Goal: Task Accomplishment & Management: Complete application form

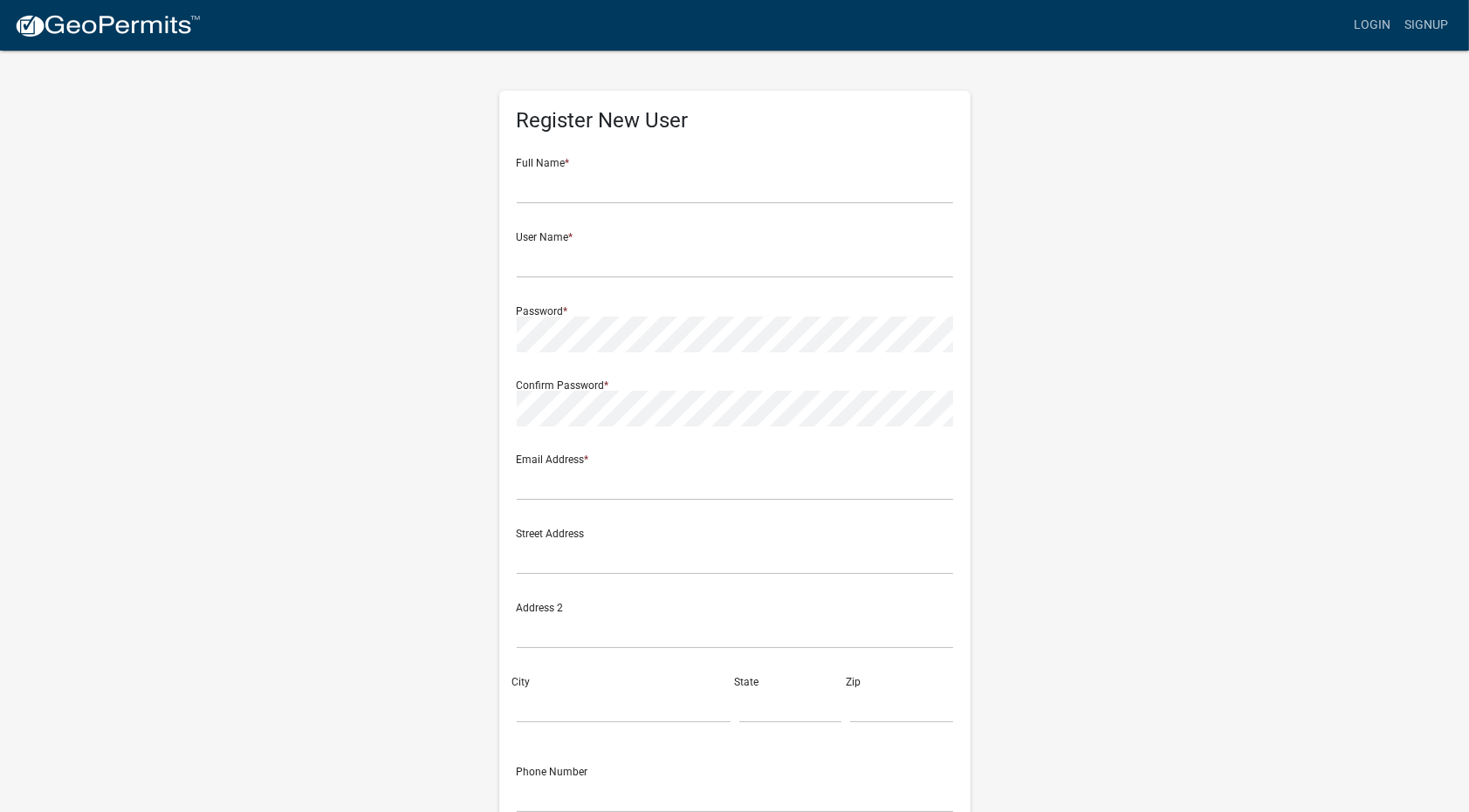
click at [607, 205] on form "Full Name * User Name * Password * Confirm Password * Email Address * Street Ad…" at bounding box center [735, 517] width 437 height 747
click at [608, 199] on input "text" at bounding box center [735, 186] width 437 height 36
type input "[PERSON_NAME], Community & Economic Development Director"
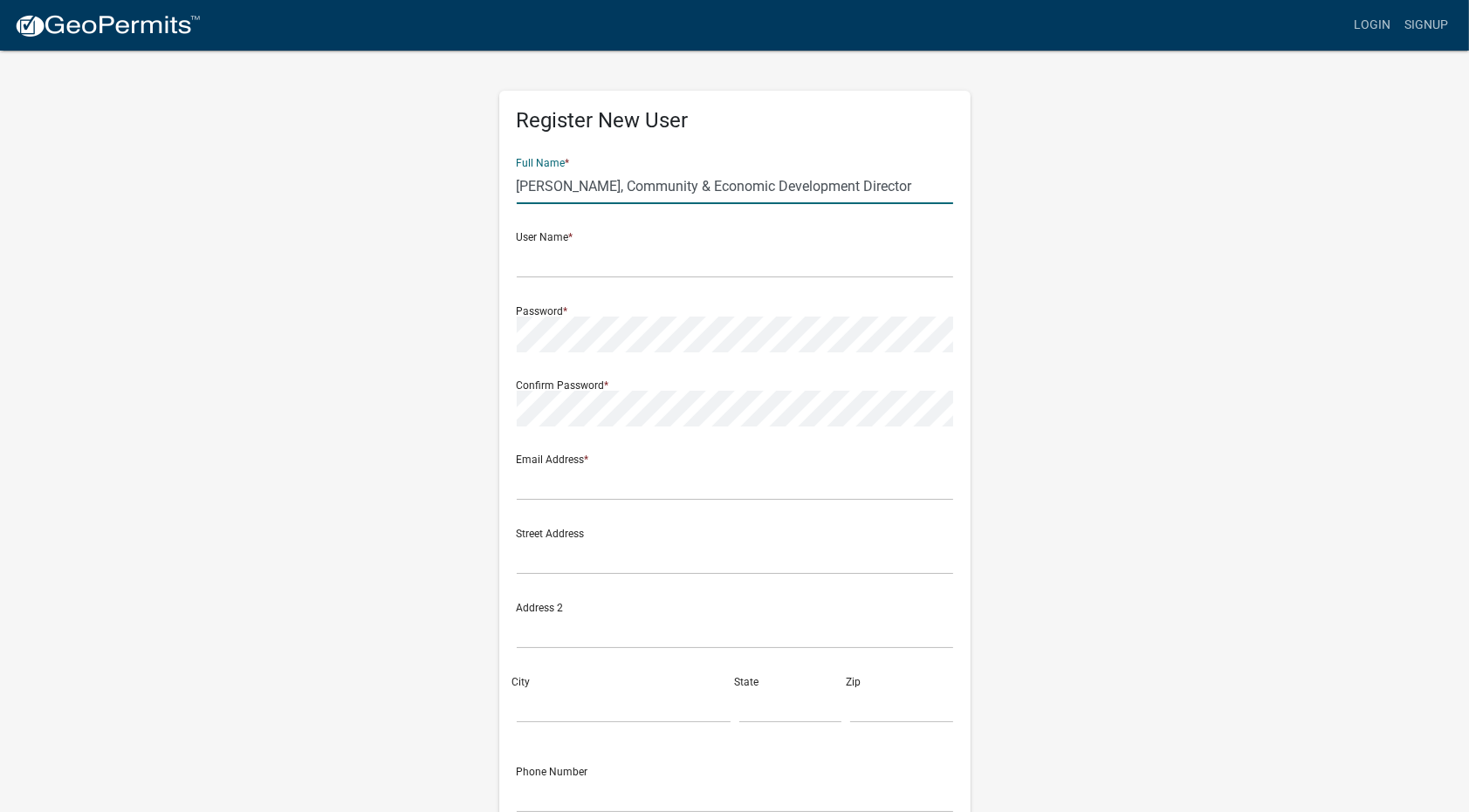
type input "[EMAIL_ADDRESS][DOMAIN_NAME]"
type input "[STREET_ADDRESS] Box 299"
type input "Indianola"
type input "IA"
type input "50125"
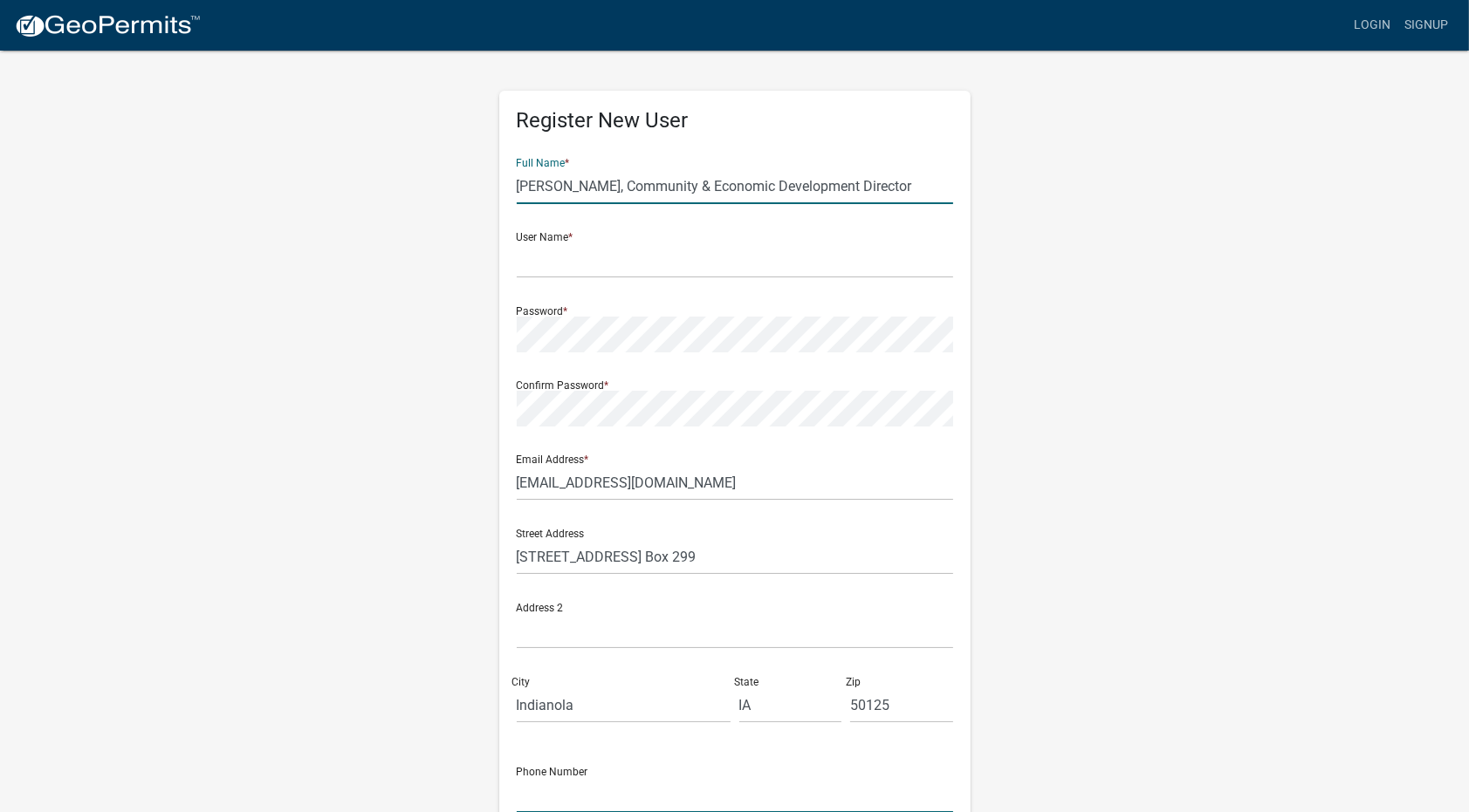
type input "5159625279"
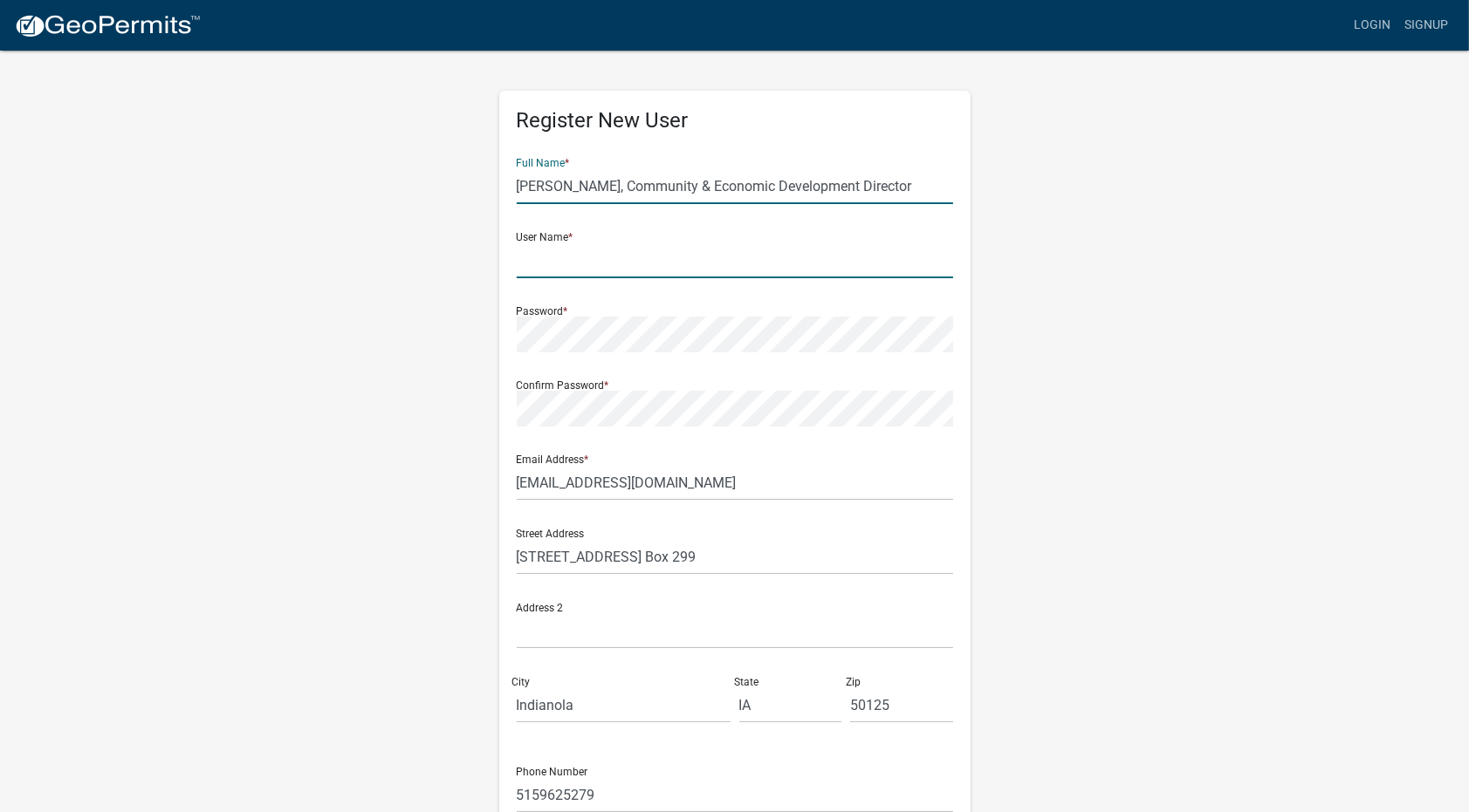
click at [650, 258] on input "text" at bounding box center [735, 260] width 437 height 36
type input "bjohnson"
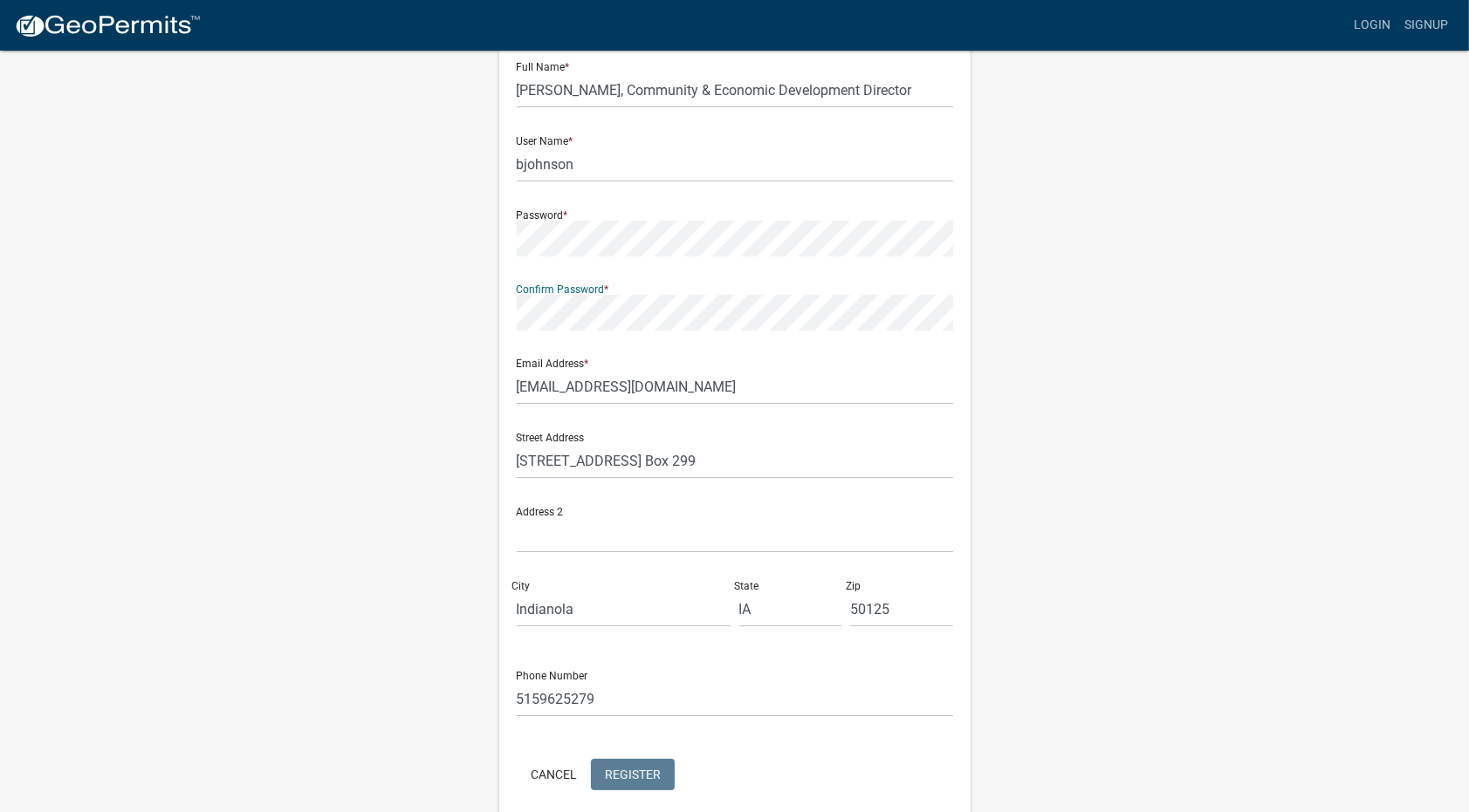
scroll to position [169, 0]
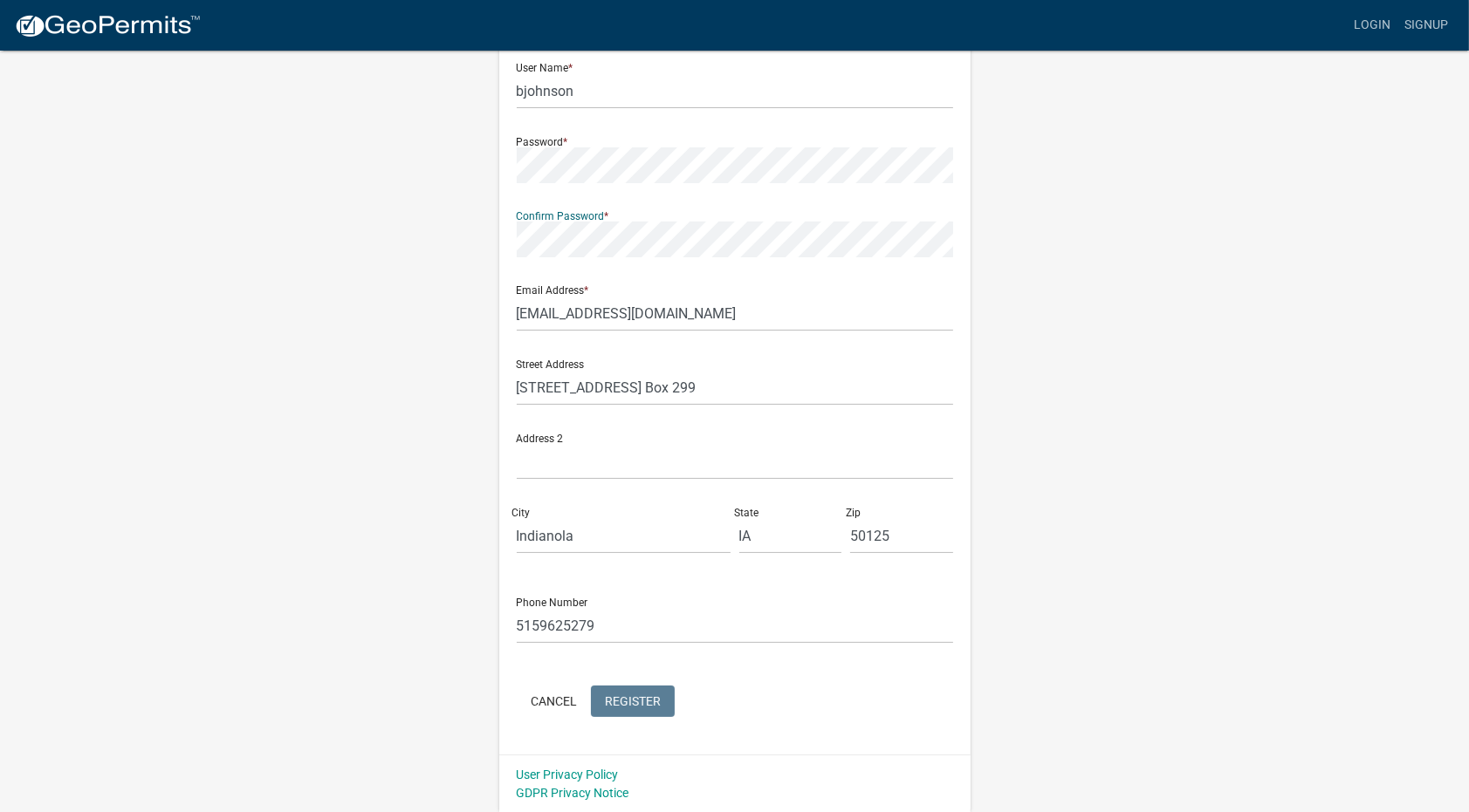
click at [658, 700] on form "Full Name * [PERSON_NAME], Community & Economic Development Director User Name …" at bounding box center [735, 348] width 437 height 747
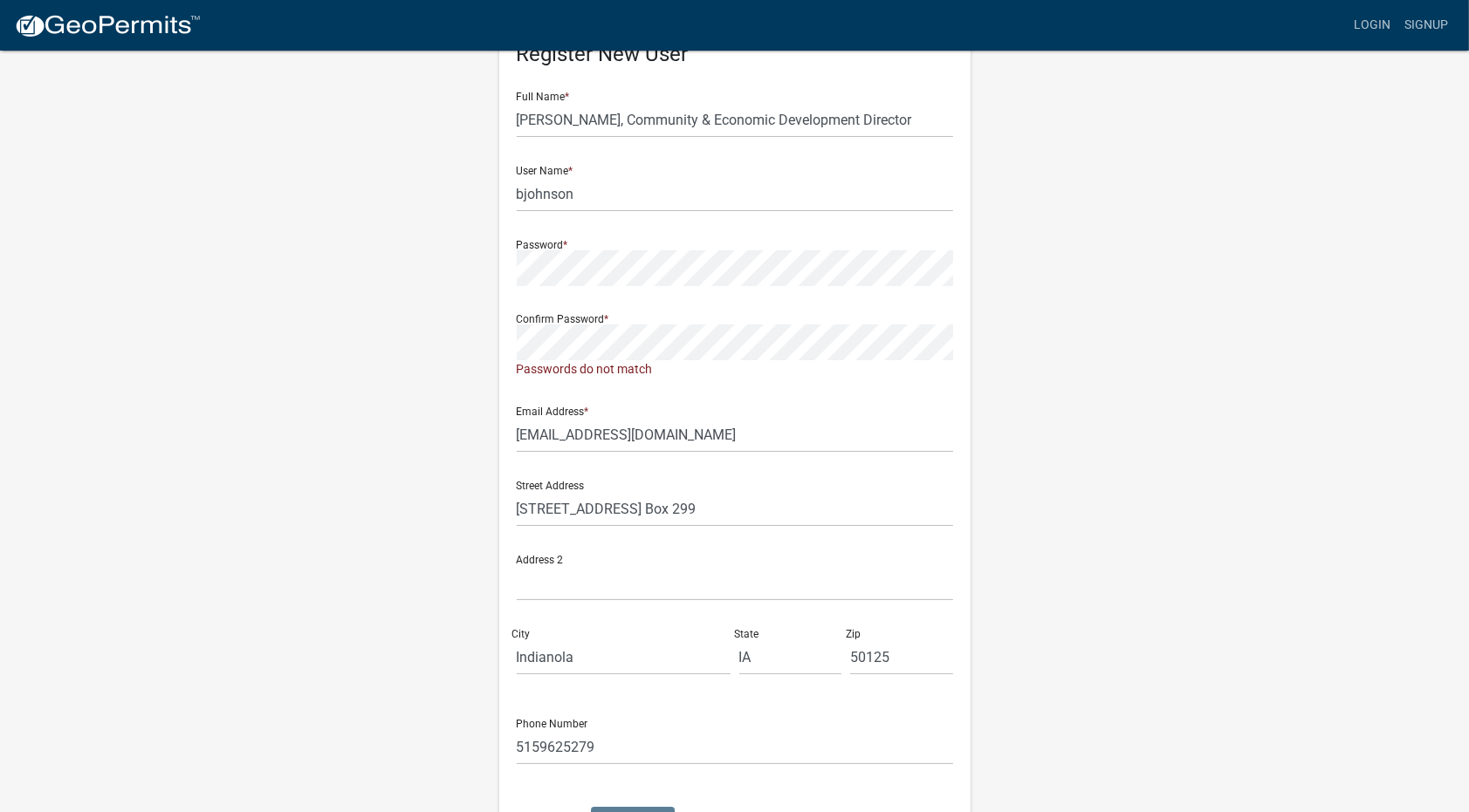
scroll to position [0, 0]
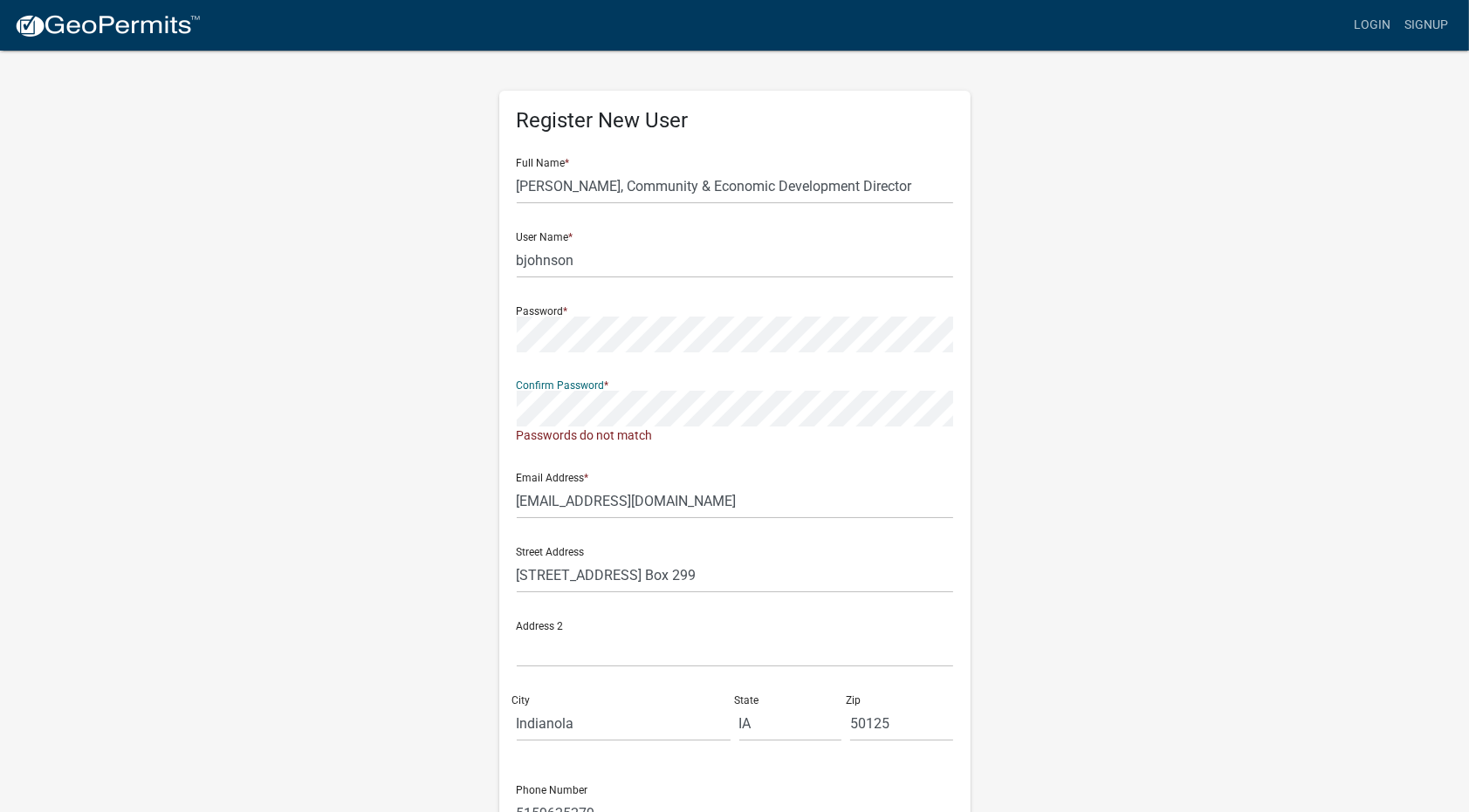
click at [493, 413] on div "Register New User Full Name * [PERSON_NAME], Community & Economic Development D…" at bounding box center [735, 525] width 497 height 952
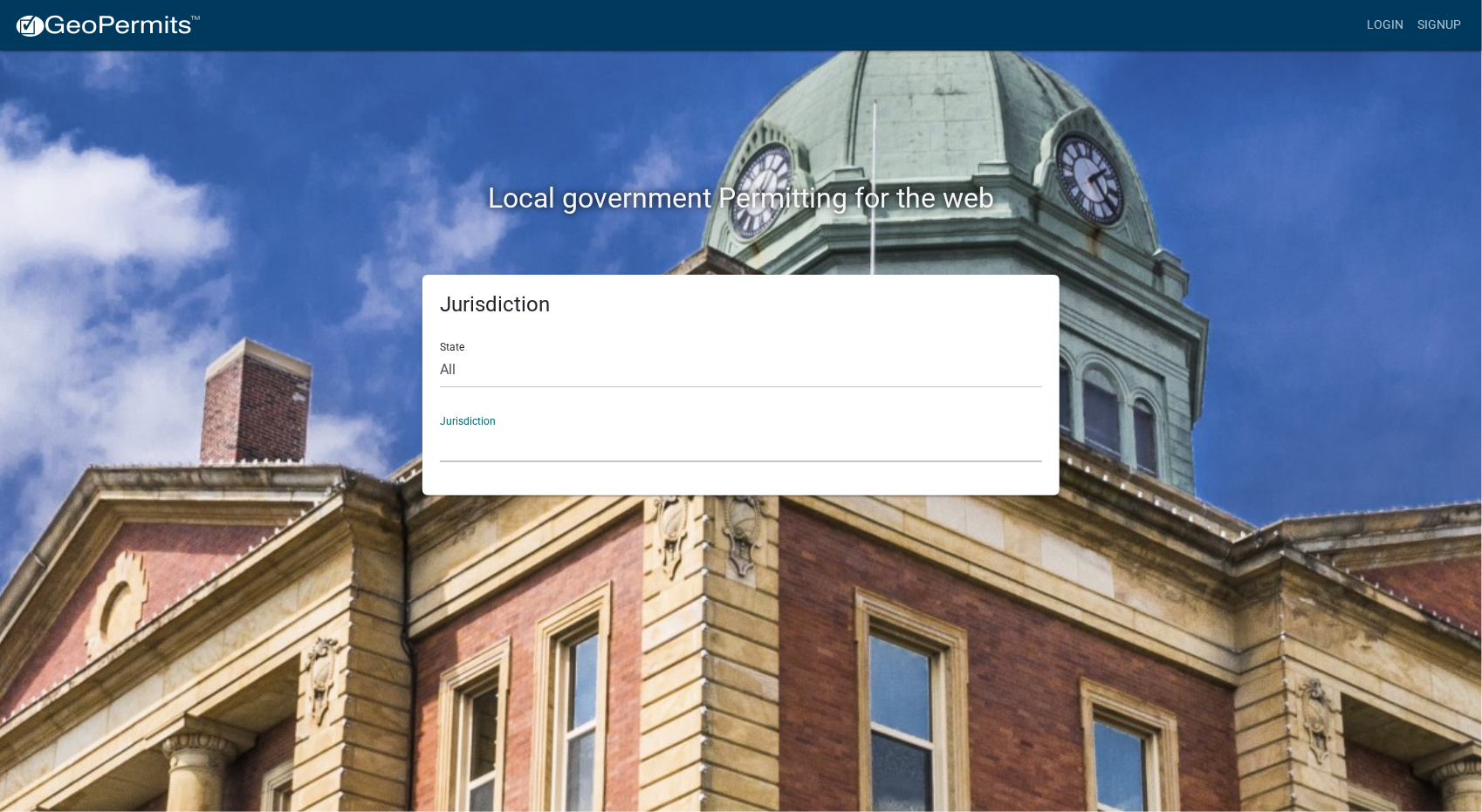
click at [478, 451] on select "[GEOGRAPHIC_DATA], [US_STATE] [GEOGRAPHIC_DATA], [US_STATE][PERSON_NAME][GEOGRA…" at bounding box center [741, 444] width 602 height 36
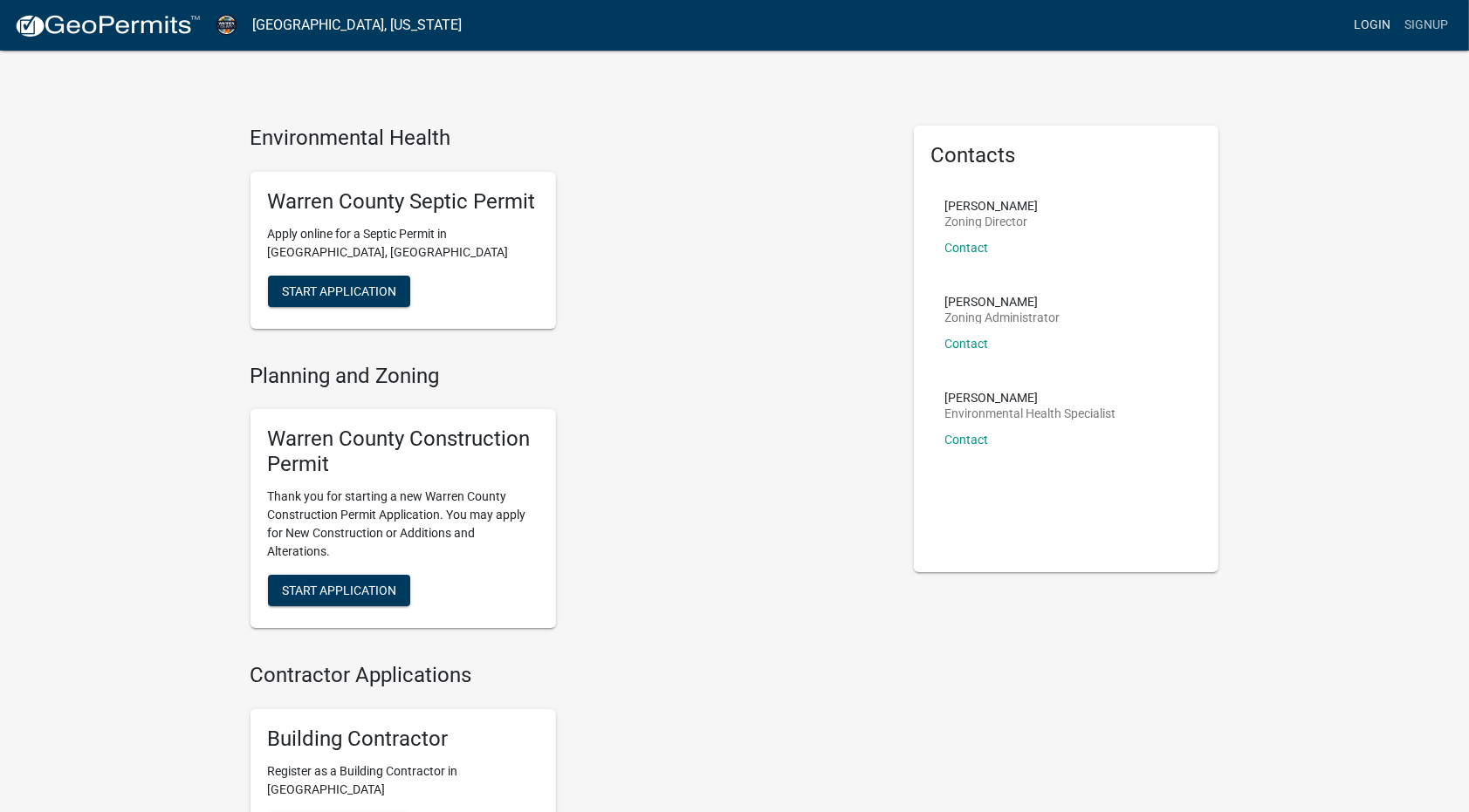
click at [1376, 27] on link "Login" at bounding box center [1372, 25] width 51 height 33
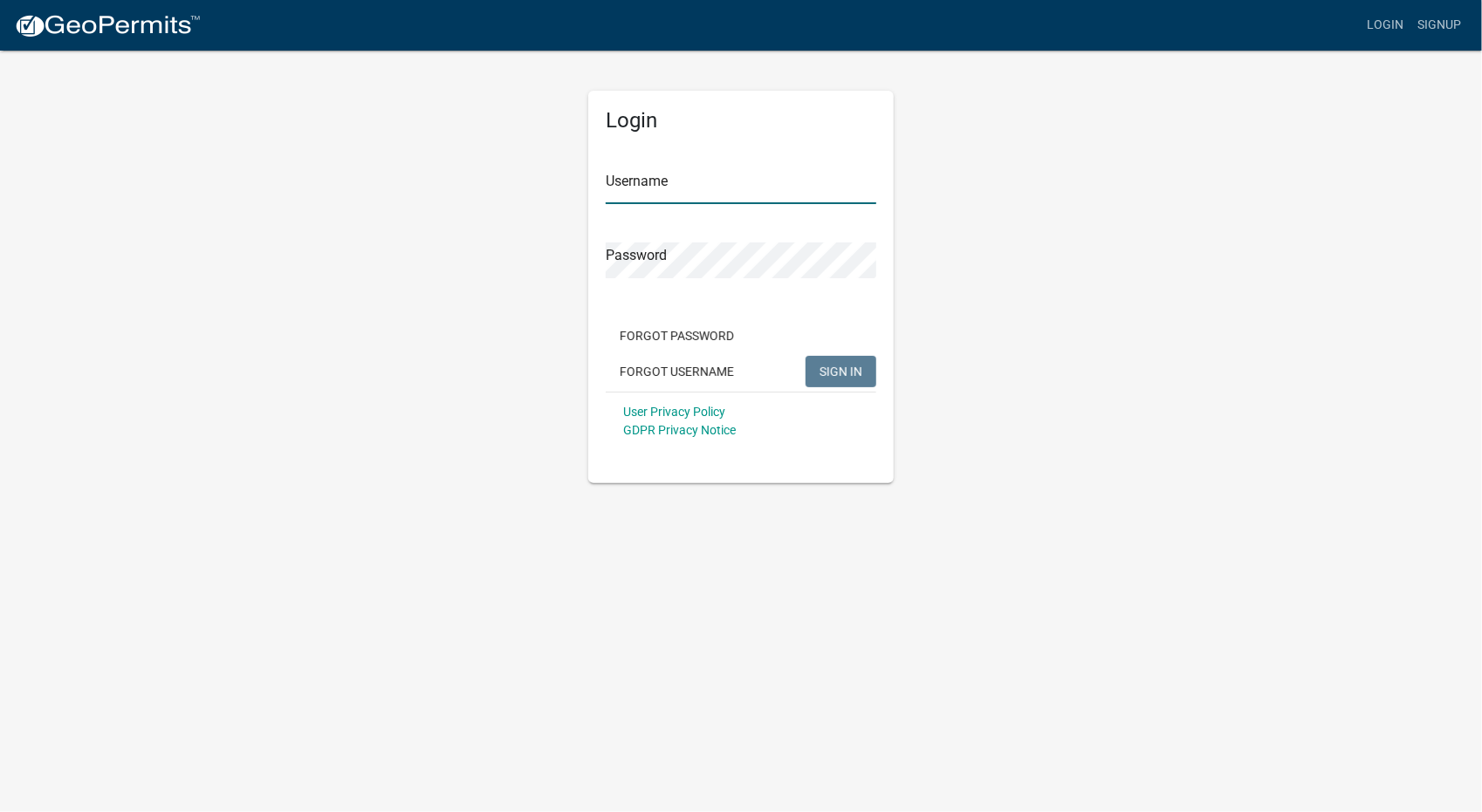
type input "bjohnson"
click at [835, 385] on button "SIGN IN" at bounding box center [841, 371] width 71 height 31
click at [806, 356] on button "SIGN IN" at bounding box center [841, 371] width 71 height 31
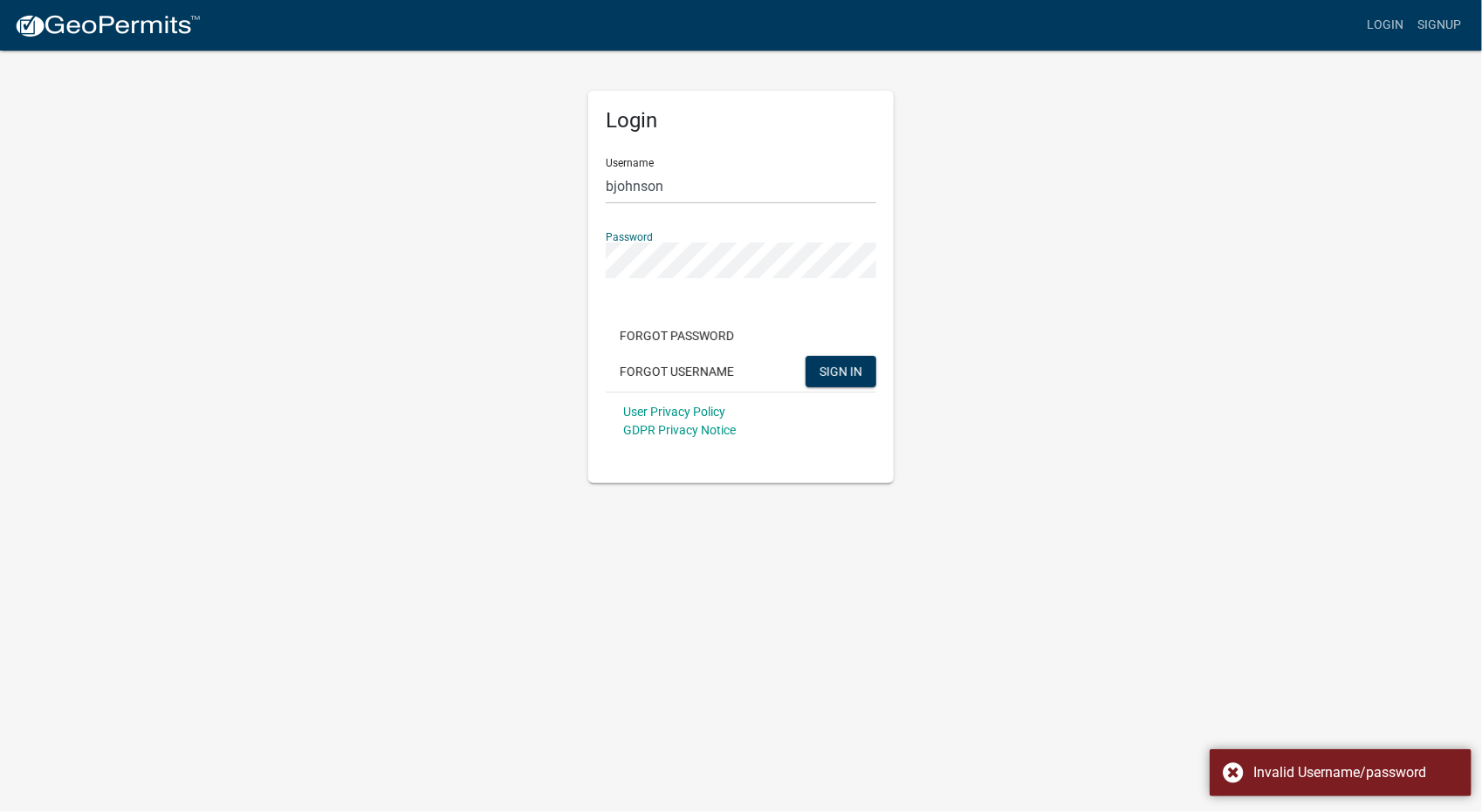
click at [806, 356] on button "SIGN IN" at bounding box center [841, 371] width 71 height 31
click at [877, 188] on div "Login Username bjohnson Password Forgot Password Forgot Username SIGN IN User P…" at bounding box center [741, 286] width 306 height 393
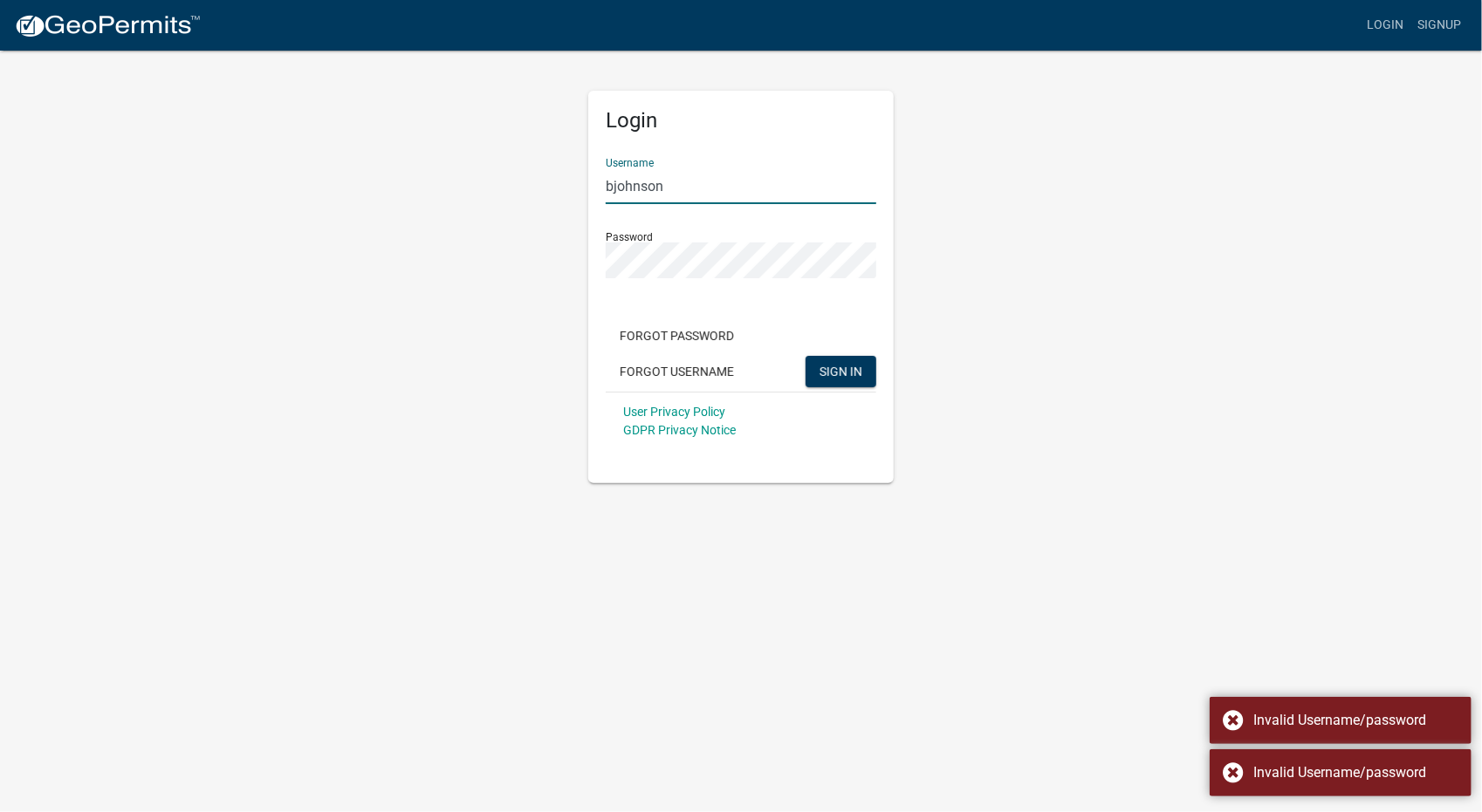
click at [826, 177] on input "bjohnson" at bounding box center [741, 186] width 271 height 36
click at [925, 197] on div "Login Username bjohnson Password Forgot Password Forgot Username SIGN IN User P…" at bounding box center [741, 266] width 995 height 435
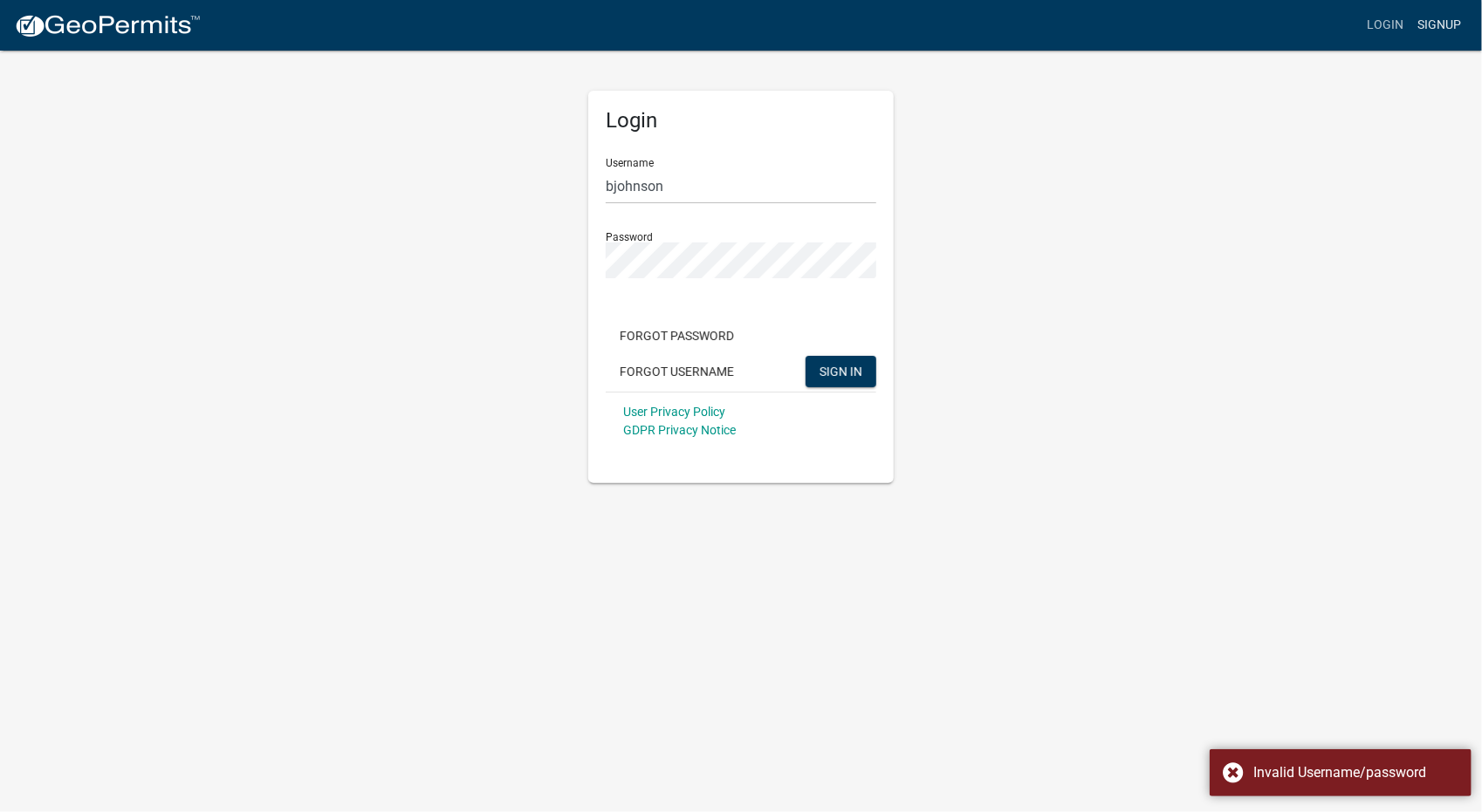
click at [1425, 21] on link "Signup" at bounding box center [1439, 25] width 57 height 33
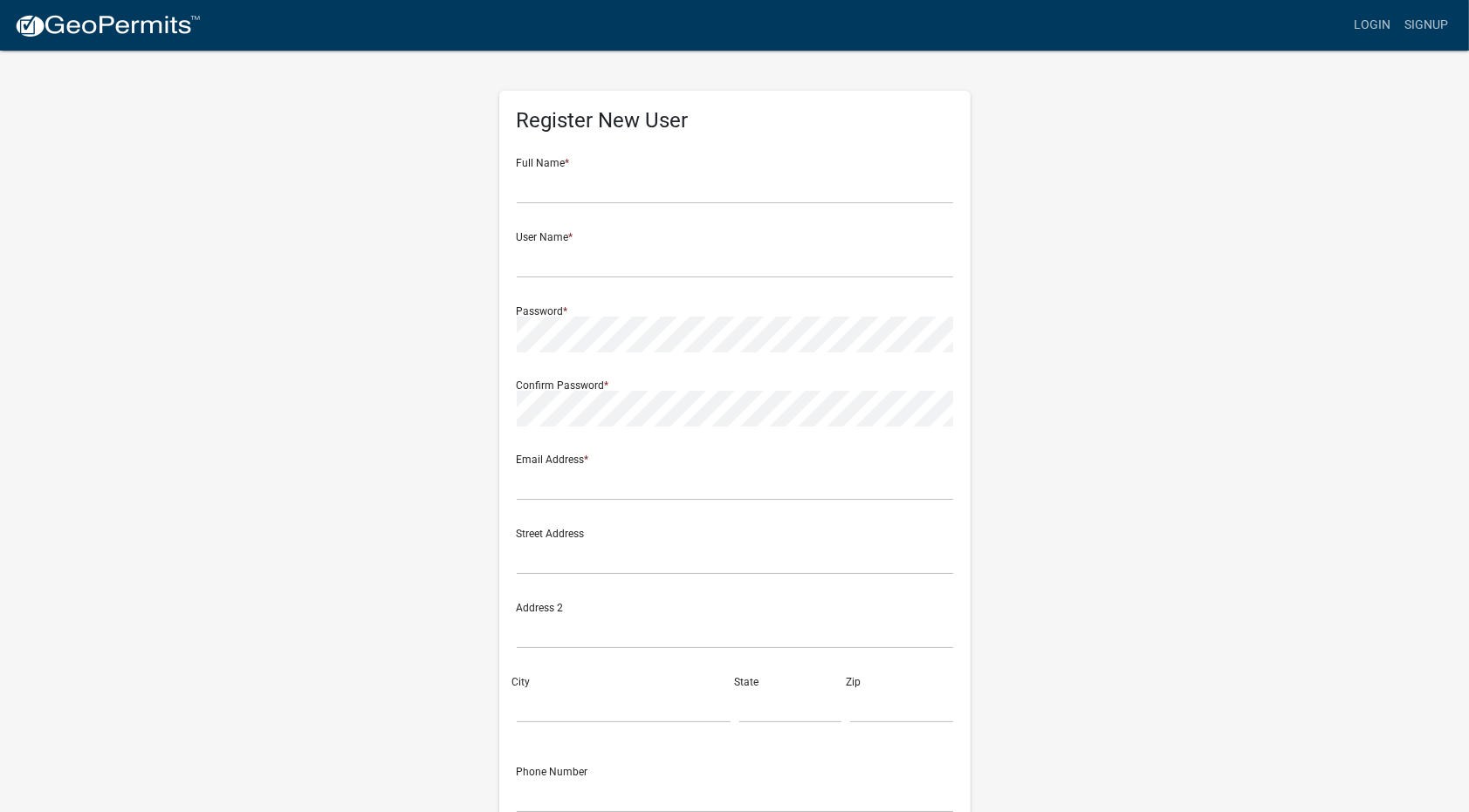
drag, startPoint x: 1282, startPoint y: 114, endPoint x: 332, endPoint y: 140, distance: 950.4
click at [332, 140] on div "Register New User Full Name * User Name * Password * Confirm Password * Email A…" at bounding box center [734, 516] width 995 height 934
